Goal: Task Accomplishment & Management: Manage account settings

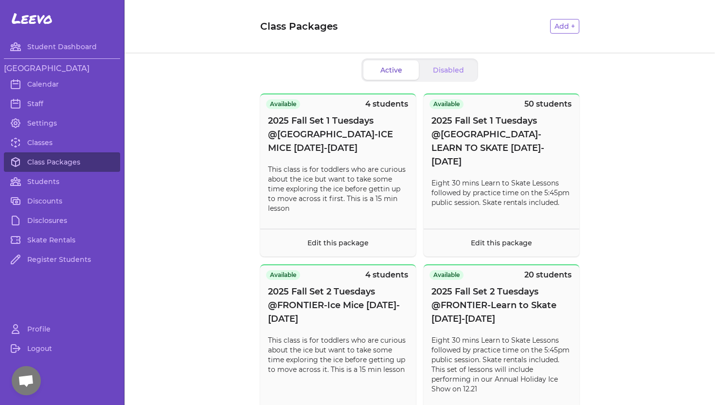
scroll to position [728, 0]
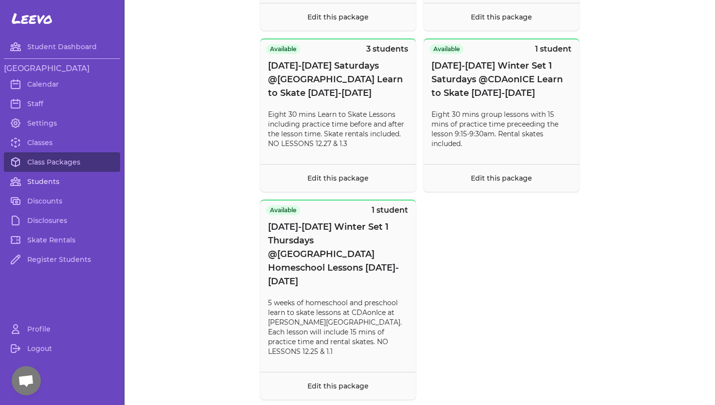
click at [36, 184] on link "Students" at bounding box center [62, 181] width 116 height 19
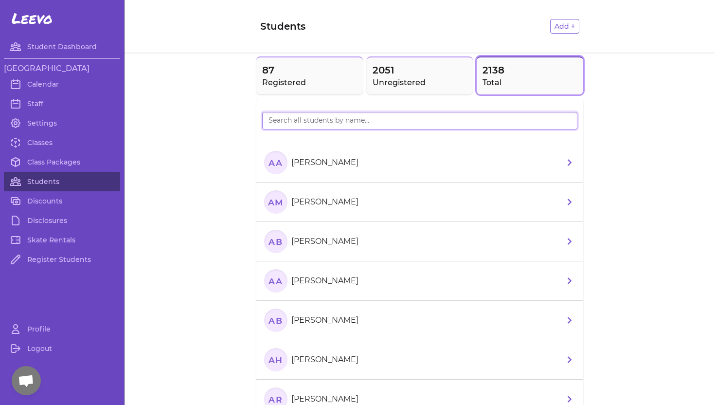
click at [290, 117] on input "search" at bounding box center [419, 121] width 315 height 18
type input "Elizon"
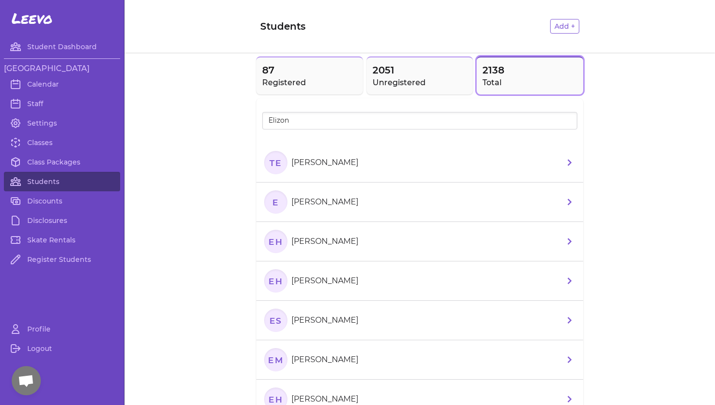
click at [331, 162] on p "[PERSON_NAME]" at bounding box center [324, 163] width 67 height 12
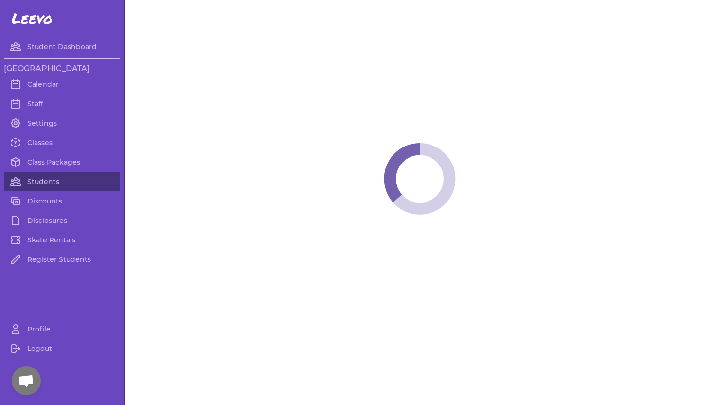
select select "ID"
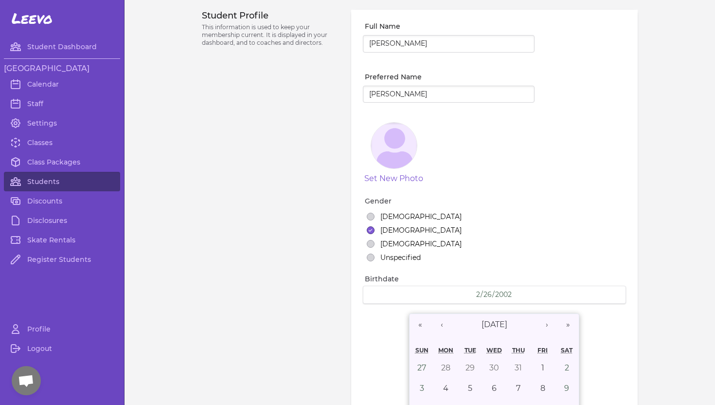
select select "18"
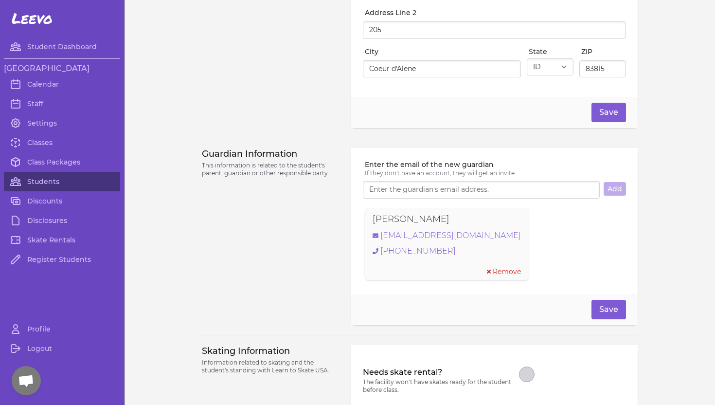
scroll to position [606, 0]
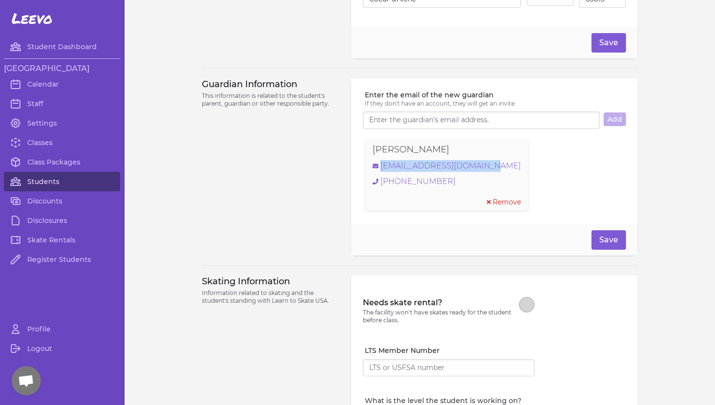
click at [69, 179] on link "Students" at bounding box center [62, 181] width 116 height 19
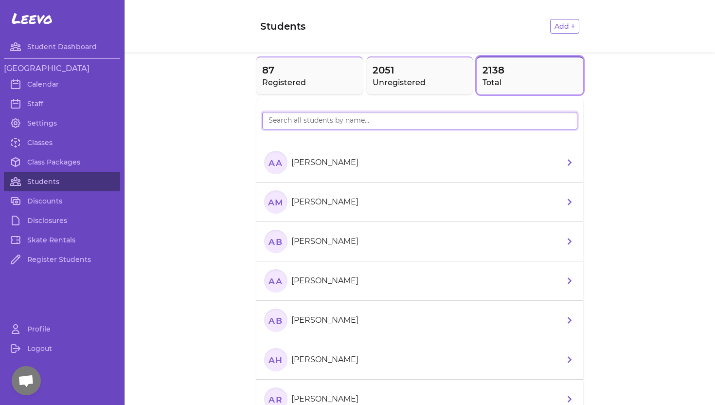
click at [313, 123] on input "search" at bounding box center [419, 121] width 315 height 18
type input "[DEMOGRAPHIC_DATA]"
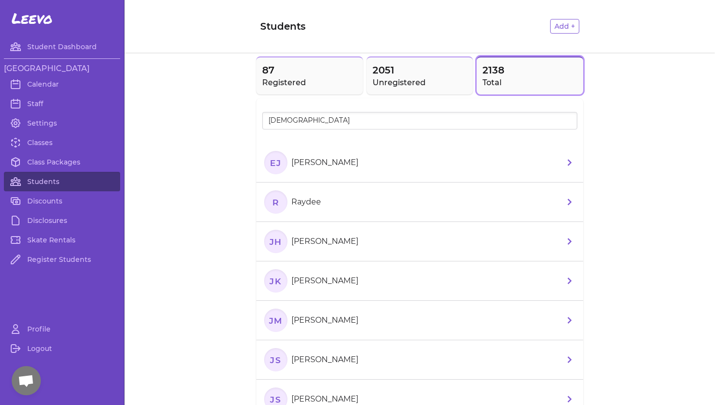
click at [311, 161] on p "[PERSON_NAME]" at bounding box center [324, 163] width 67 height 12
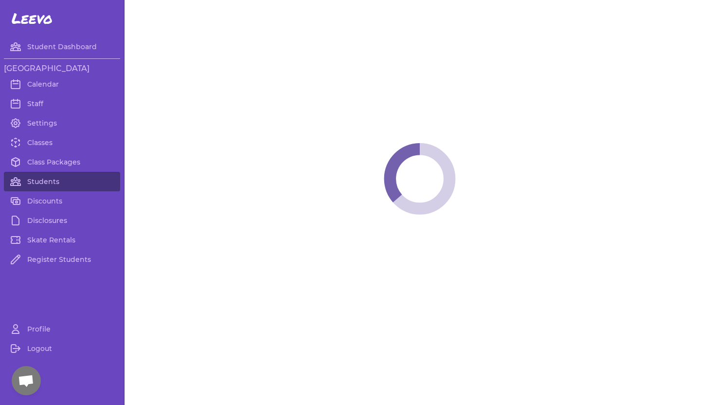
select select "WA"
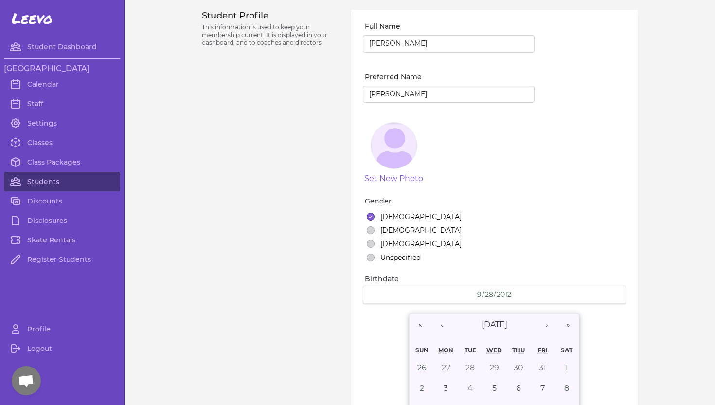
select select "1"
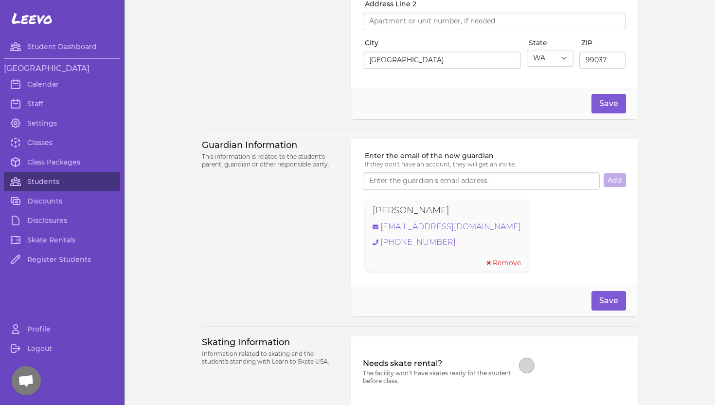
scroll to position [597, 0]
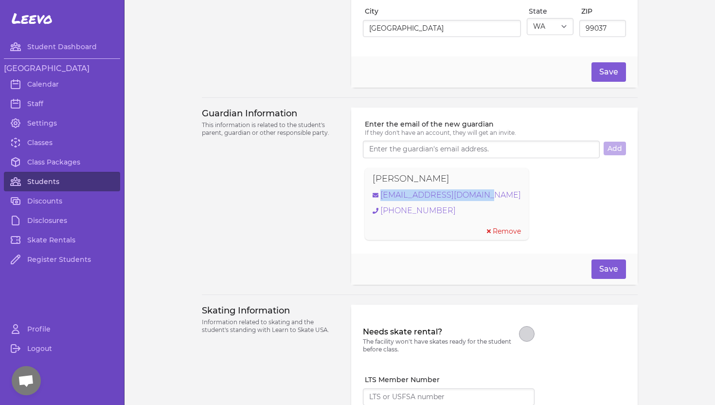
click at [61, 181] on link "Students" at bounding box center [62, 181] width 116 height 19
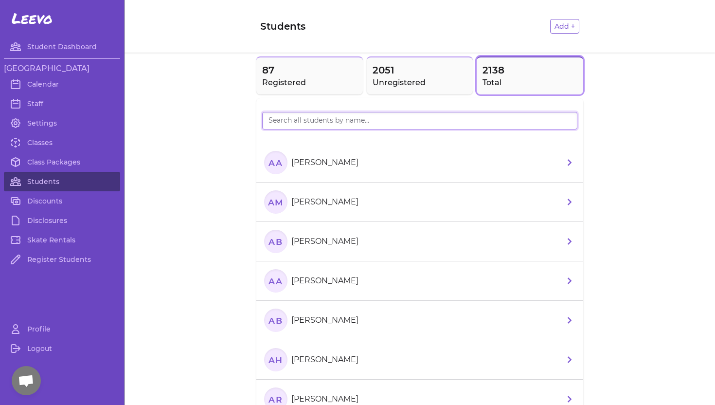
click at [300, 120] on input "search" at bounding box center [419, 121] width 315 height 18
type input "[PERSON_NAME]"
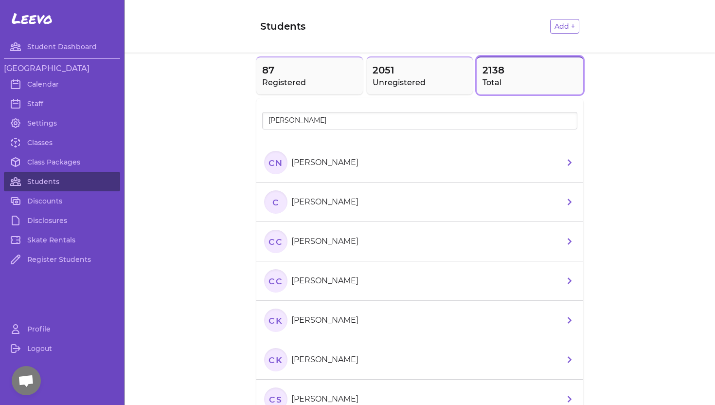
click at [302, 162] on p "[PERSON_NAME]" at bounding box center [324, 163] width 67 height 12
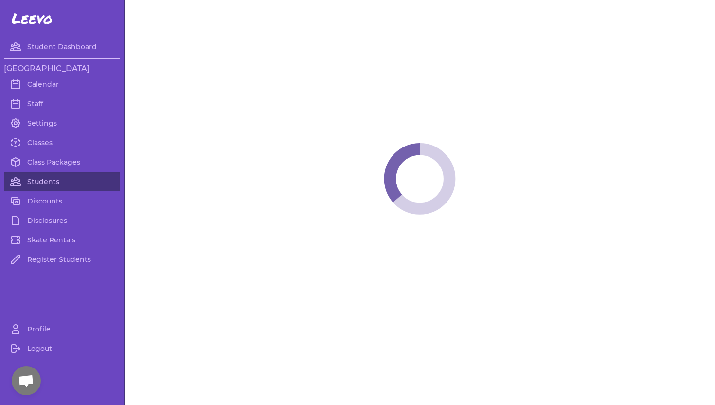
select select "WA"
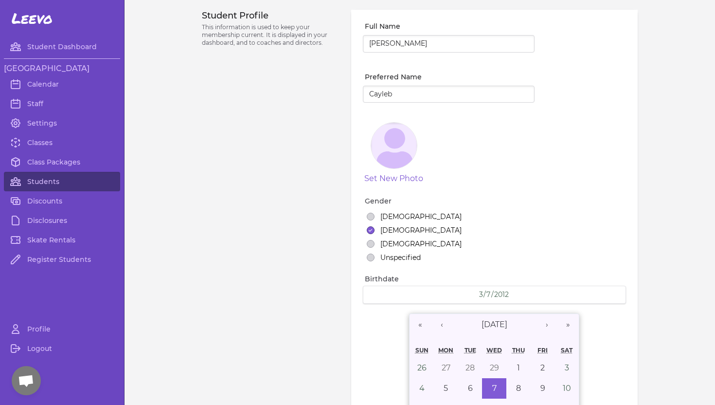
select select "1"
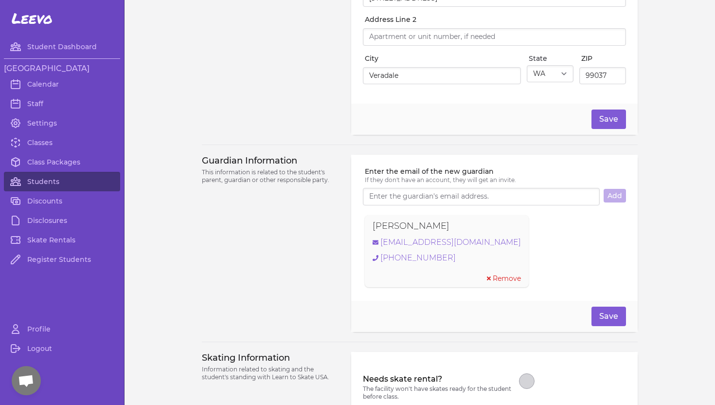
scroll to position [576, 0]
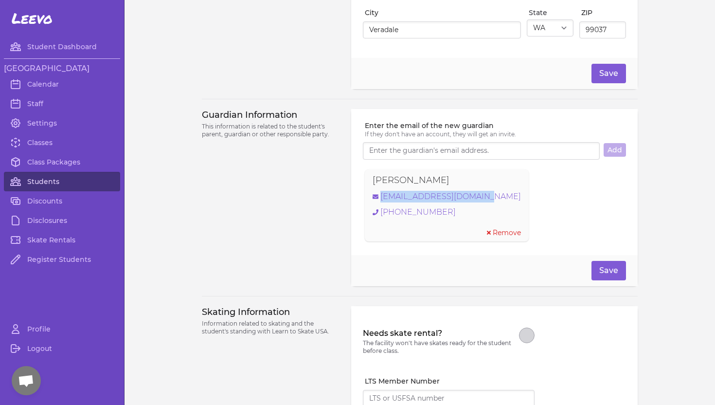
click at [54, 179] on link "Students" at bounding box center [62, 181] width 116 height 19
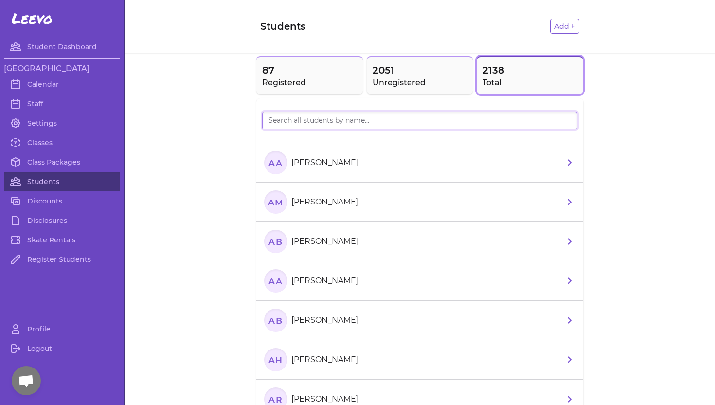
click at [332, 125] on input "search" at bounding box center [419, 121] width 315 height 18
type input "[PERSON_NAME]"
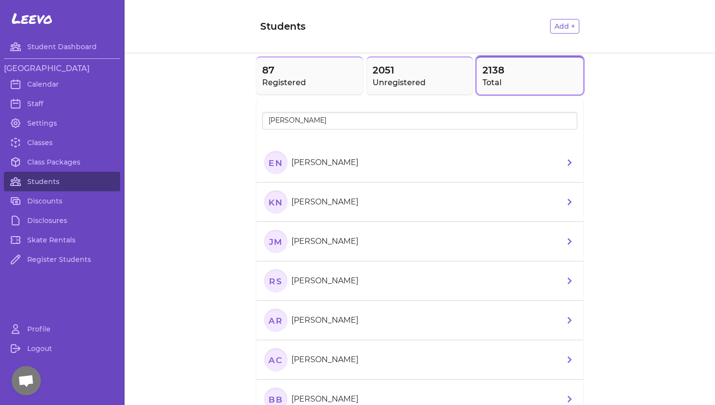
click at [319, 167] on p "[PERSON_NAME]" at bounding box center [324, 163] width 67 height 12
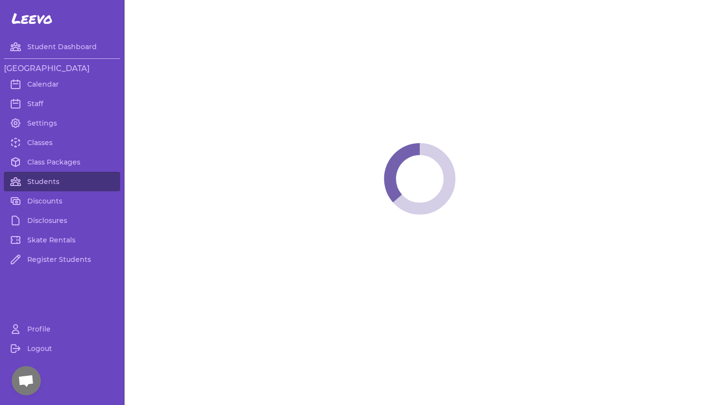
select select "ID"
select select "youth_figure"
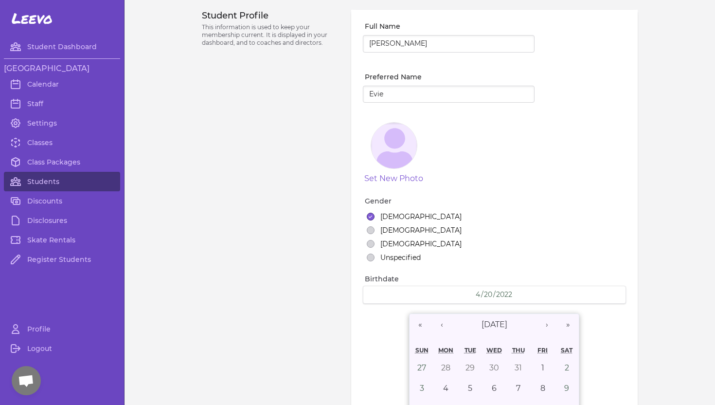
select select "7"
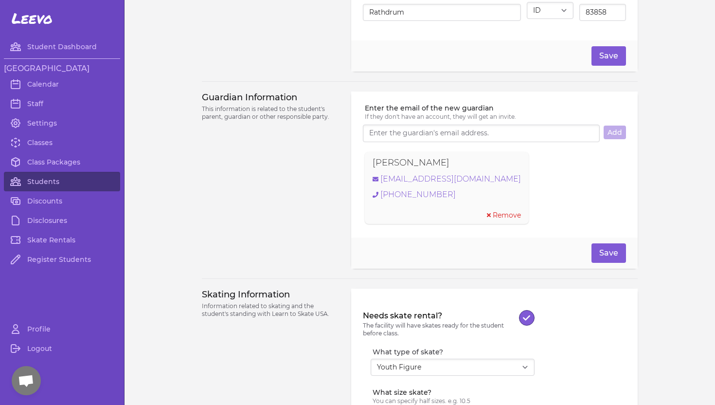
scroll to position [600, 0]
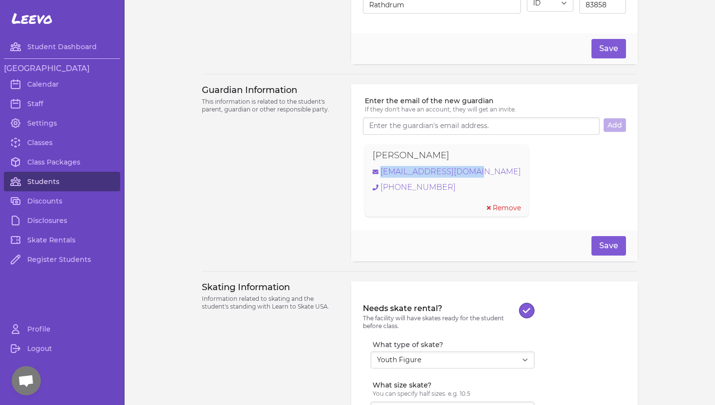
click at [43, 177] on link "Students" at bounding box center [62, 181] width 116 height 19
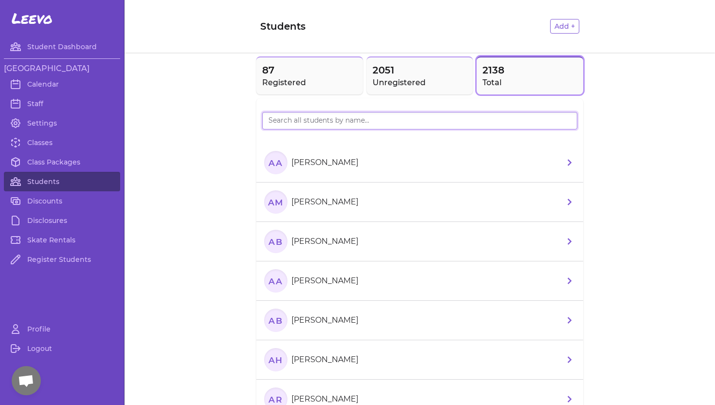
click at [294, 122] on input "search" at bounding box center [419, 121] width 315 height 18
type input "[PERSON_NAME]"
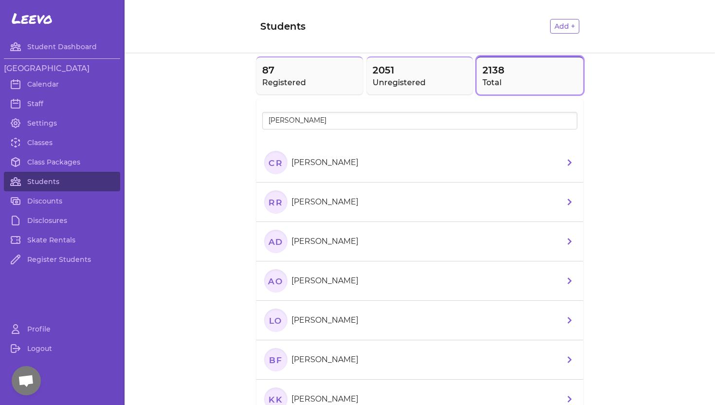
click at [341, 157] on p "[PERSON_NAME]" at bounding box center [324, 163] width 67 height 12
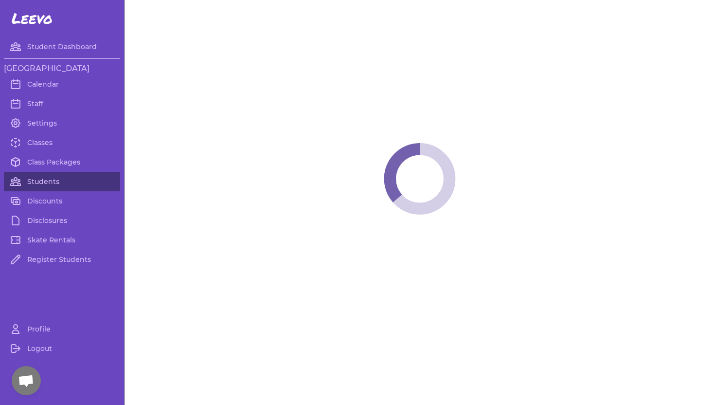
select select "WA"
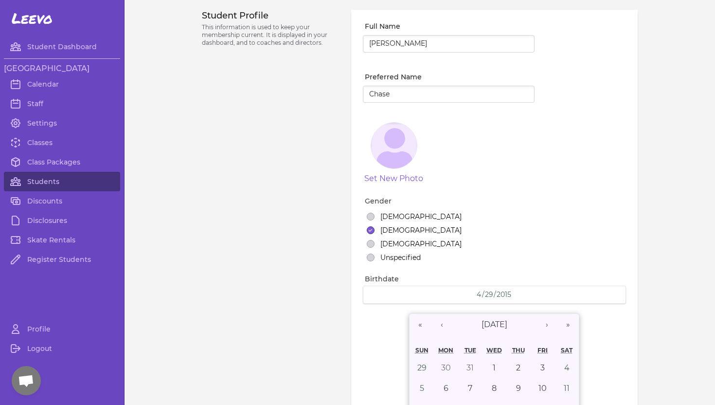
select select "3"
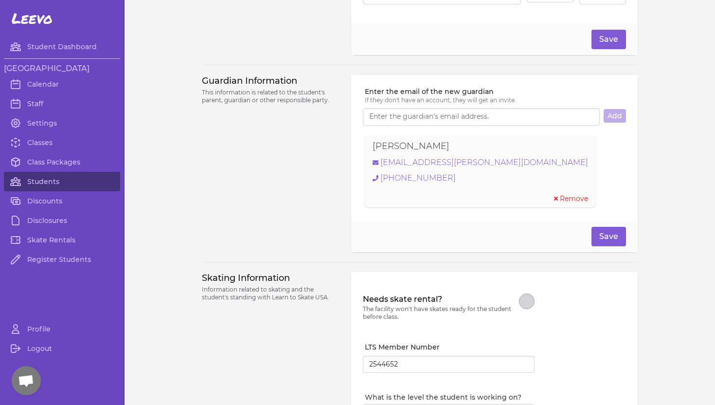
scroll to position [612, 0]
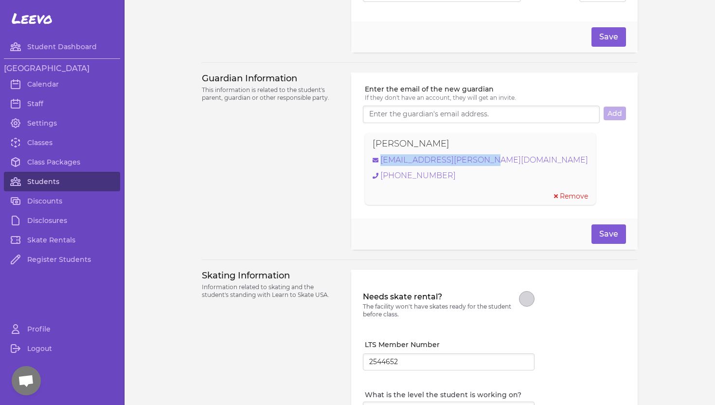
click at [71, 181] on link "Students" at bounding box center [62, 181] width 116 height 19
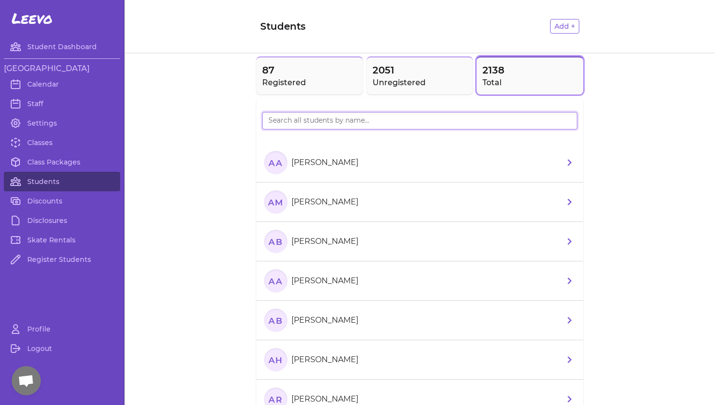
click at [302, 118] on input "search" at bounding box center [419, 121] width 315 height 18
type input "[PERSON_NAME]"
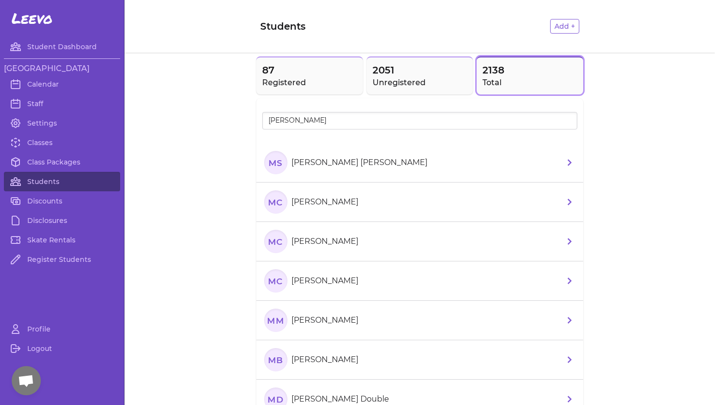
click at [336, 163] on p "[PERSON_NAME] [PERSON_NAME]" at bounding box center [359, 163] width 136 height 12
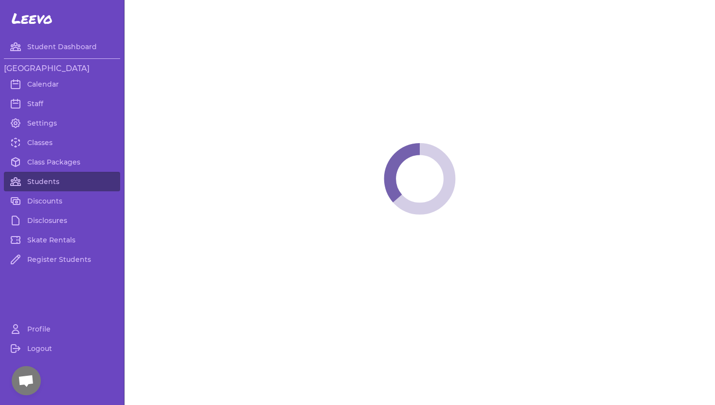
select select "WA"
select select "men_figure"
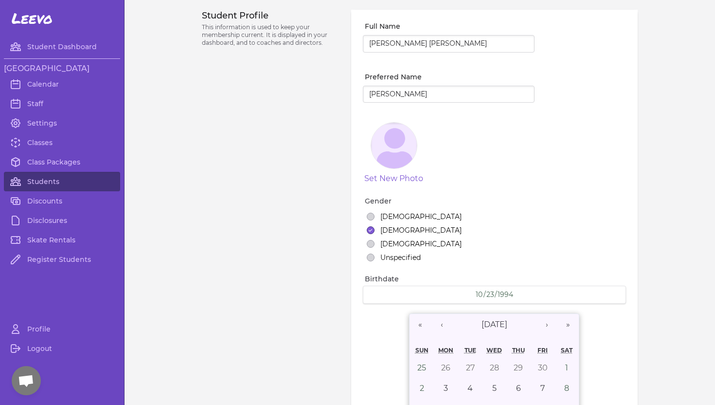
select select "20"
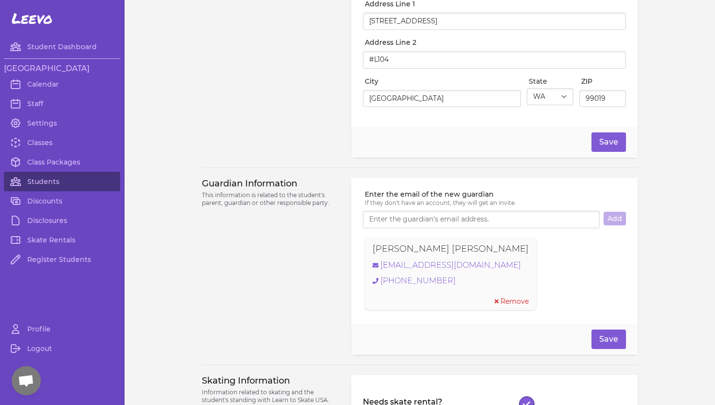
scroll to position [541, 0]
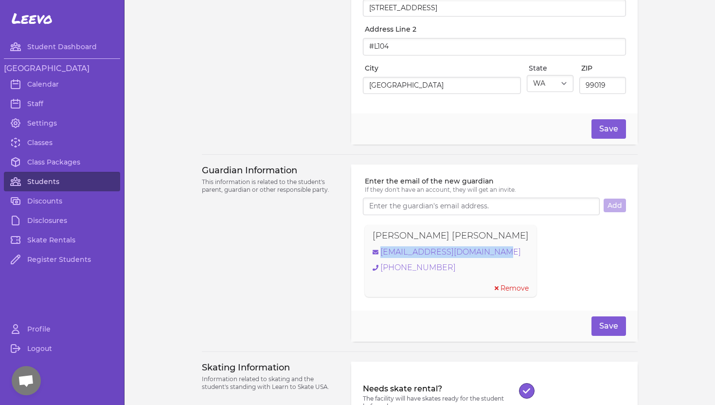
click at [42, 180] on link "Students" at bounding box center [62, 181] width 116 height 19
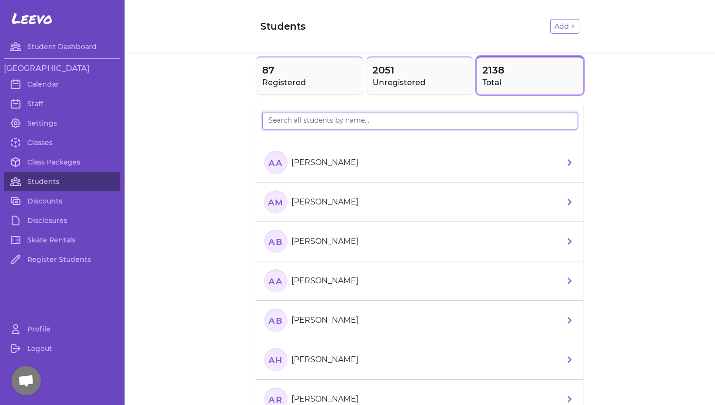
click at [299, 124] on input "search" at bounding box center [419, 121] width 315 height 18
type input "Zh"
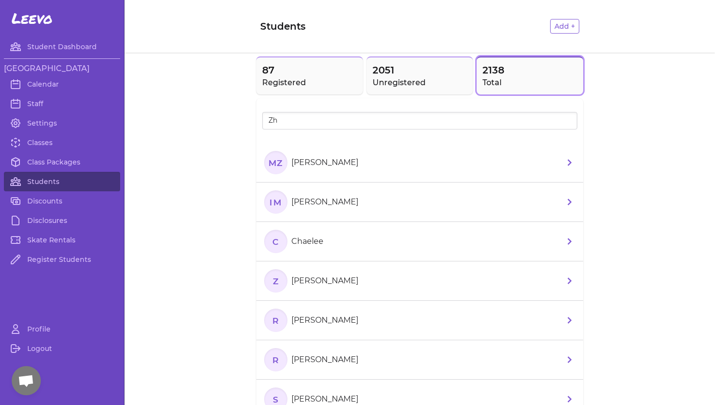
click at [338, 162] on p "[PERSON_NAME]" at bounding box center [324, 163] width 67 height 12
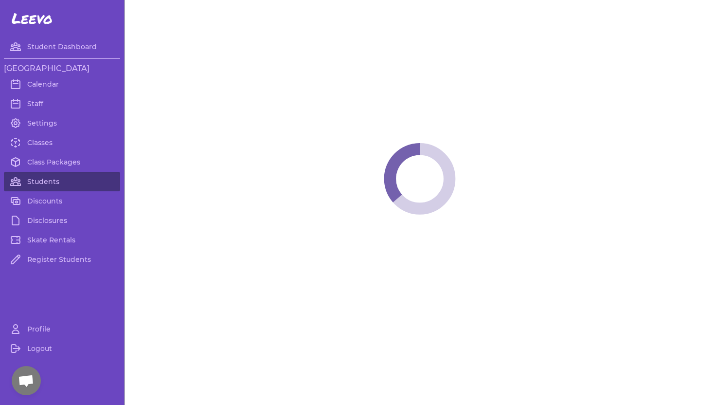
select select "ID"
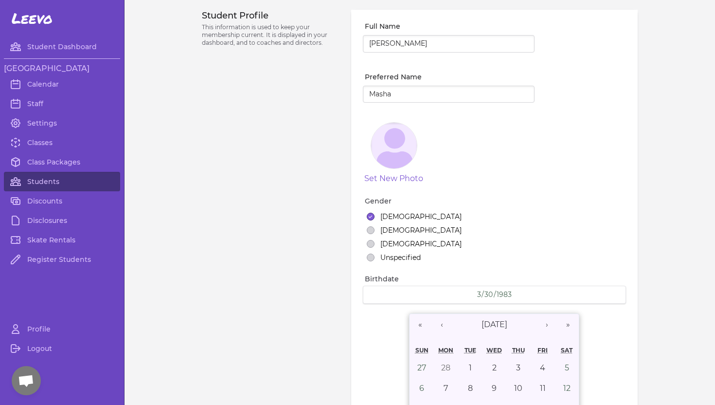
select select "21"
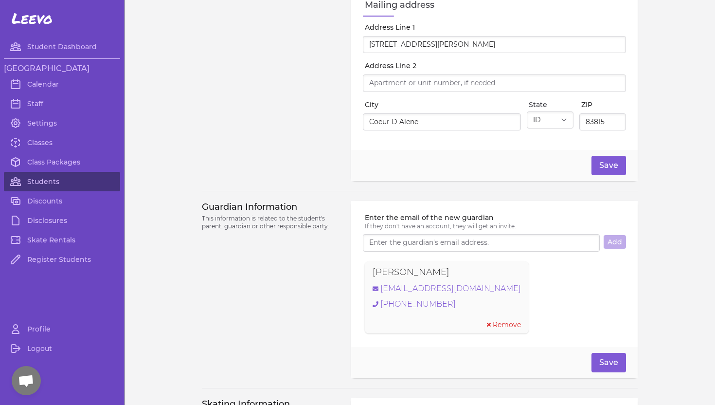
scroll to position [508, 0]
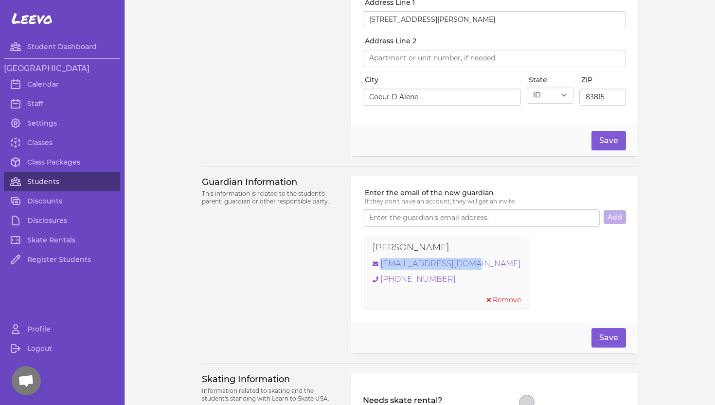
click at [36, 181] on link "Students" at bounding box center [62, 181] width 116 height 19
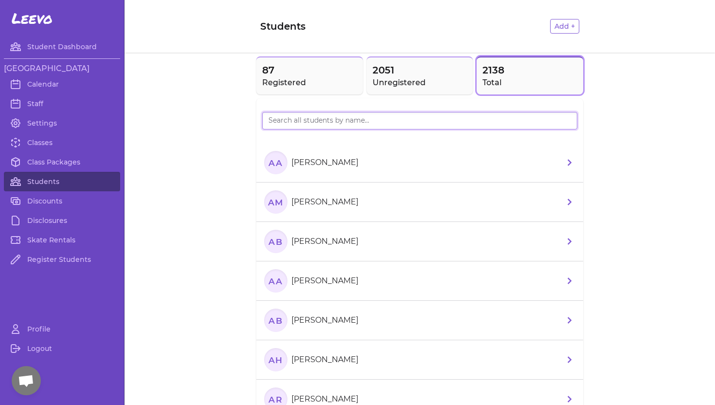
click at [316, 121] on input "search" at bounding box center [419, 121] width 315 height 18
type input "Far"
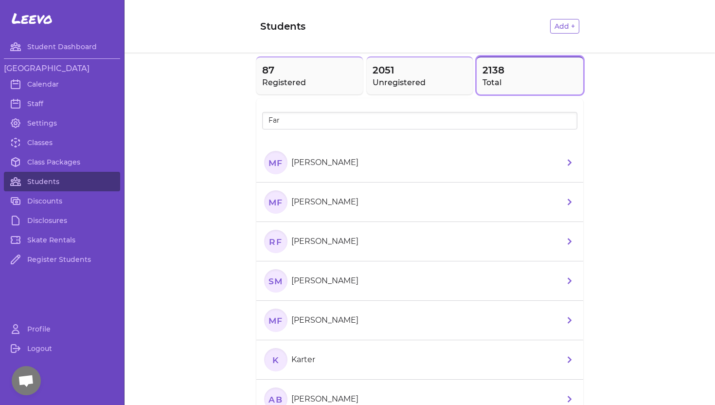
click at [307, 160] on p "[PERSON_NAME]" at bounding box center [324, 163] width 67 height 12
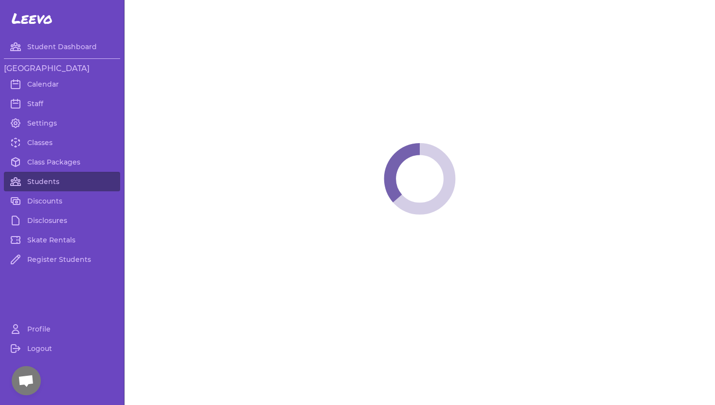
select select "ID"
select select "youth_figure"
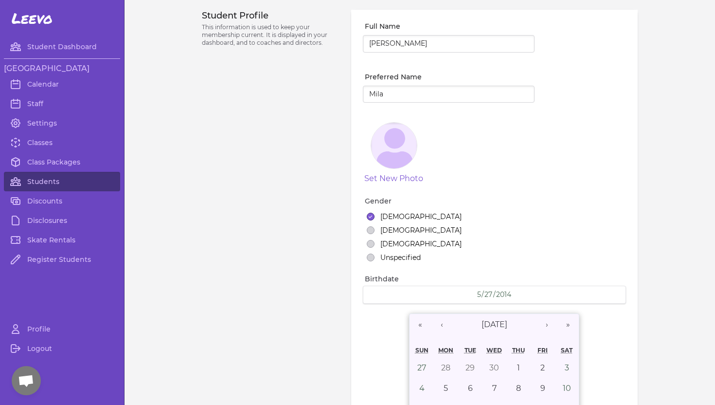
select select "3"
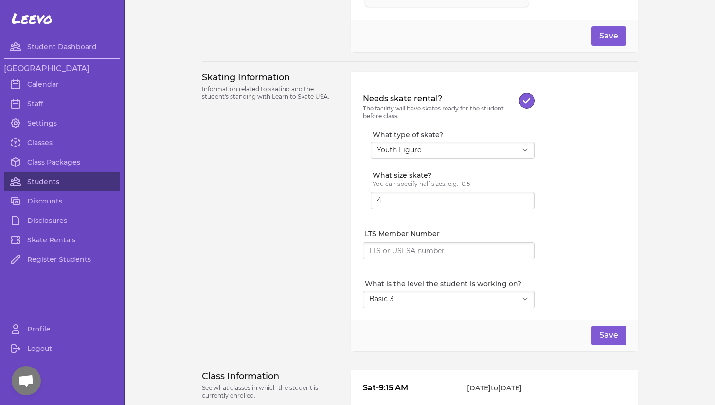
scroll to position [866, 0]
